Goal: Book appointment/travel/reservation

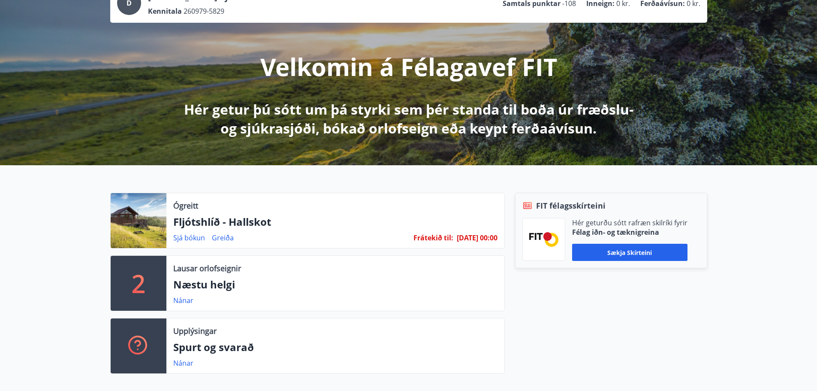
scroll to position [86, 0]
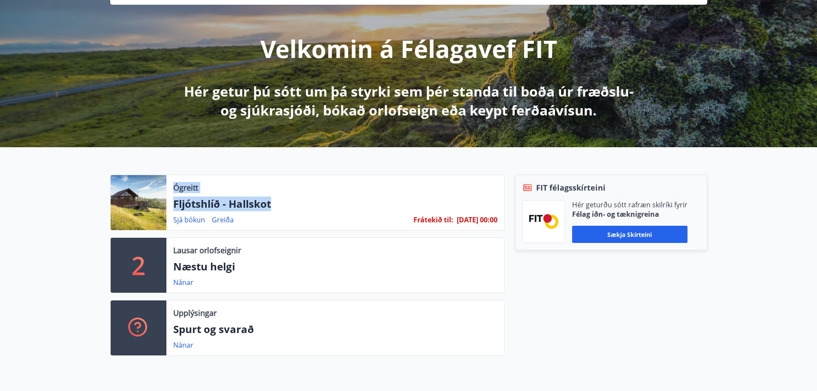
drag, startPoint x: 174, startPoint y: 189, endPoint x: 296, endPoint y: 199, distance: 122.3
click at [296, 199] on div "Ógreitt Fljótshlíð - Hallskot Sjá [PERSON_NAME] Frátekið til : [DATE] 00:00" at bounding box center [335, 202] width 338 height 55
click at [296, 199] on p "Fljótshlíð - Hallskot" at bounding box center [335, 203] width 324 height 15
click at [178, 283] on link "Nánar" at bounding box center [183, 282] width 20 height 9
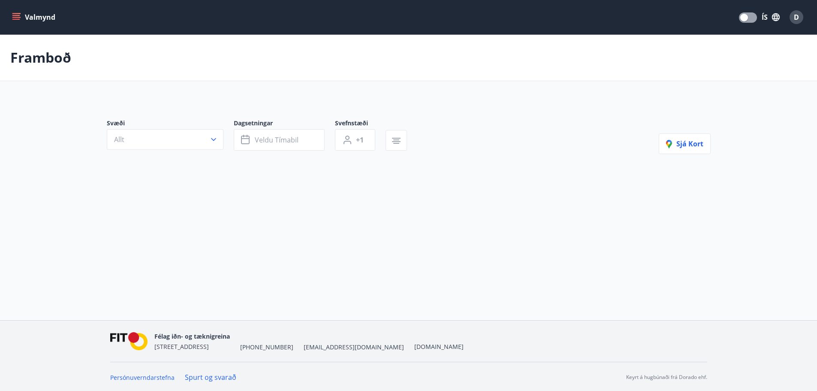
type input "*"
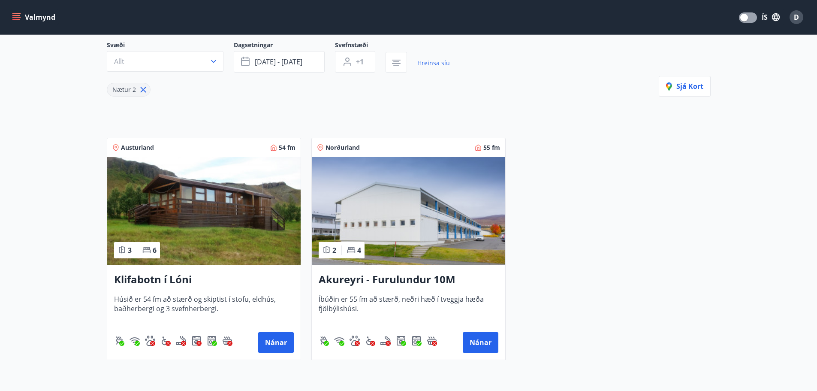
scroll to position [86, 0]
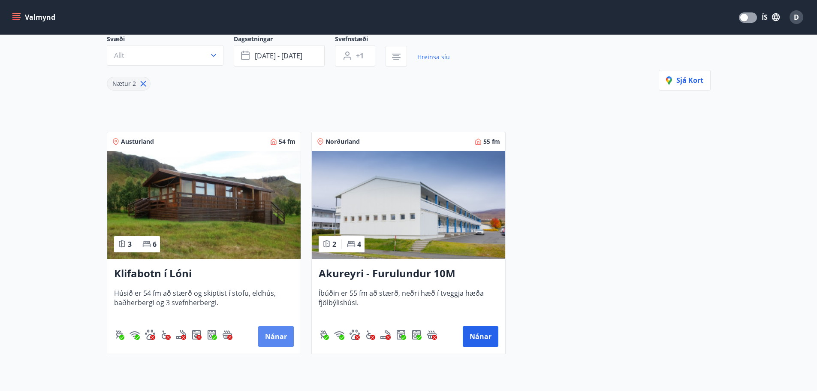
click at [262, 332] on button "Nánar" at bounding box center [276, 336] width 36 height 21
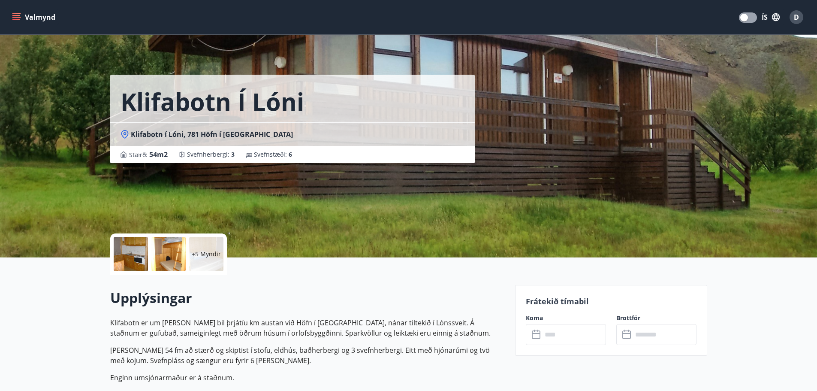
click at [201, 257] on p "+5 Myndir" at bounding box center [206, 254] width 29 height 9
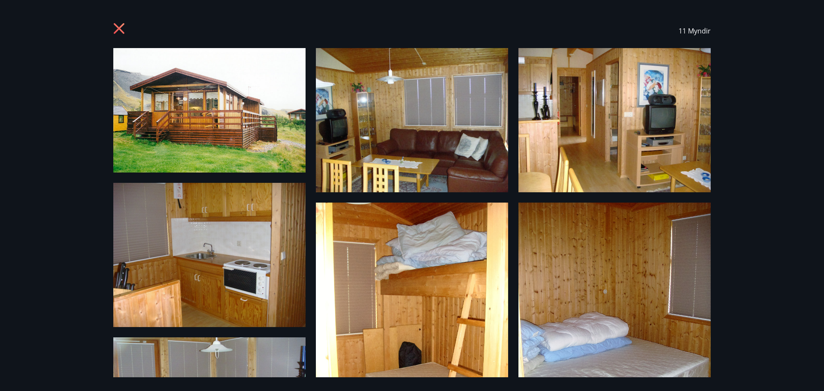
click at [208, 114] on img at bounding box center [209, 110] width 192 height 124
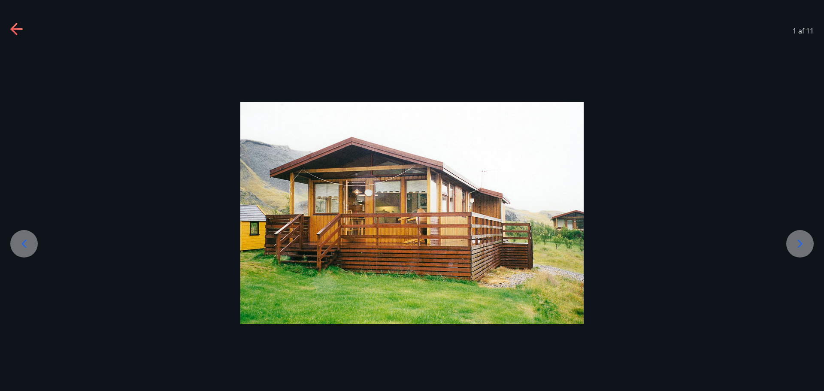
click at [801, 243] on icon at bounding box center [799, 243] width 5 height 8
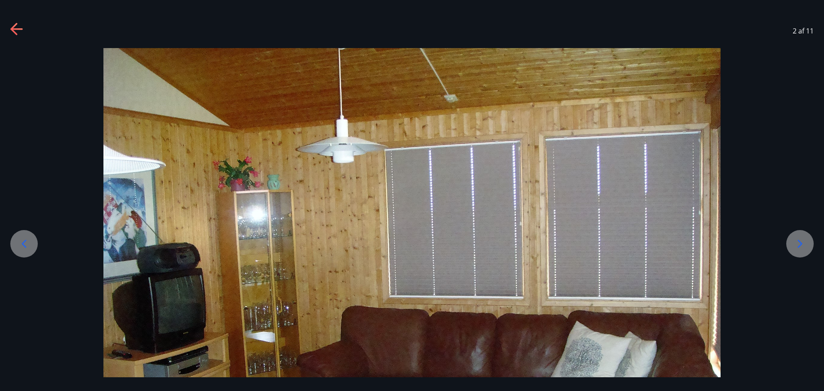
click at [801, 243] on icon at bounding box center [799, 243] width 5 height 8
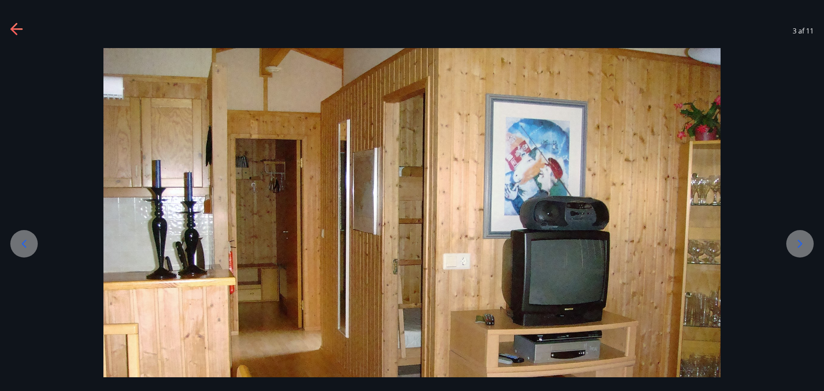
click at [801, 243] on icon at bounding box center [799, 243] width 5 height 8
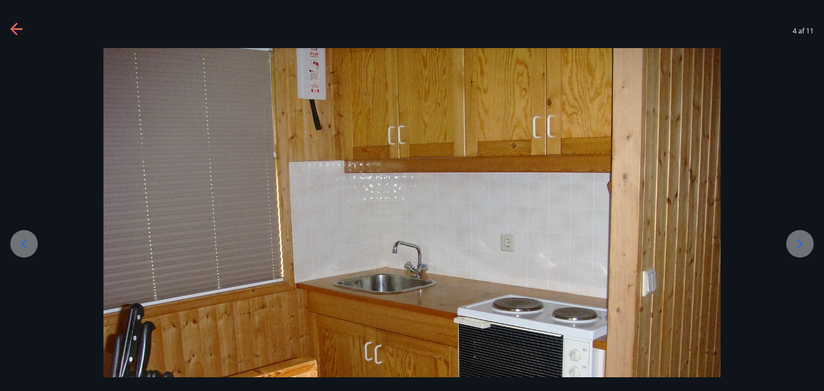
click at [13, 27] on icon at bounding box center [13, 29] width 7 height 12
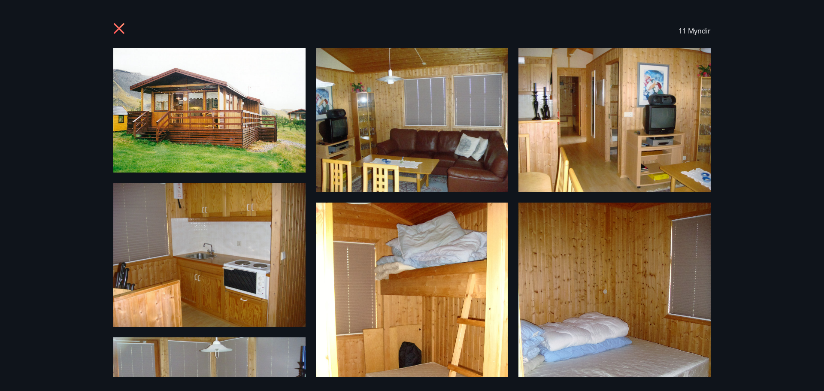
click at [116, 27] on icon at bounding box center [120, 30] width 14 height 14
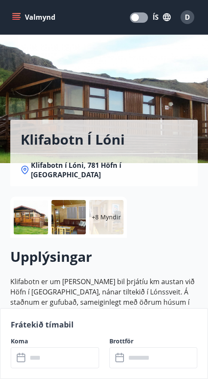
click at [38, 21] on button "Valmynd" at bounding box center [34, 16] width 48 height 15
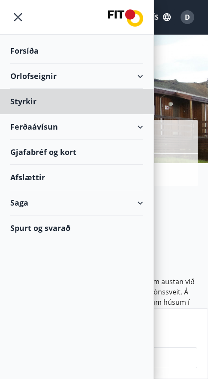
click at [28, 54] on div "Forsíða" at bounding box center [76, 50] width 133 height 25
